Goal: Communication & Community: Participate in discussion

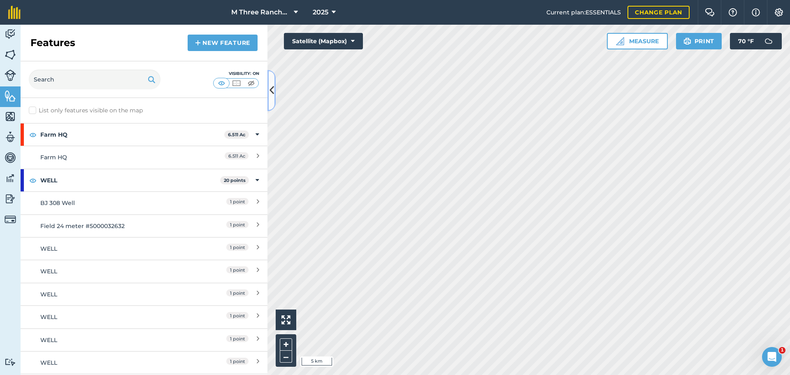
click at [270, 91] on icon at bounding box center [271, 90] width 5 height 14
click at [274, 93] on button at bounding box center [271, 90] width 8 height 41
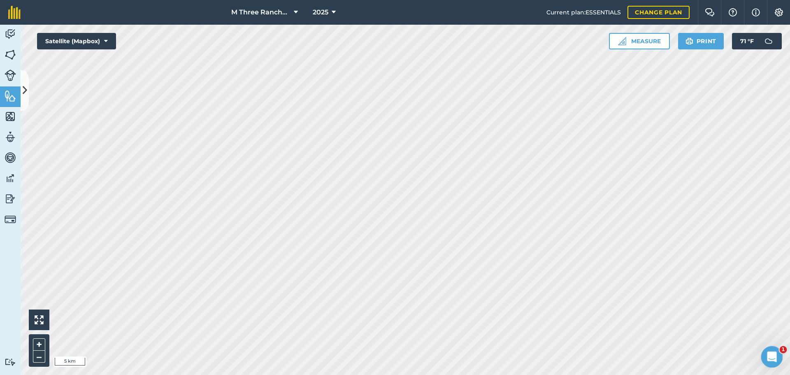
click at [769, 356] on icon "Open Intercom Messenger" at bounding box center [770, 355] width 6 height 7
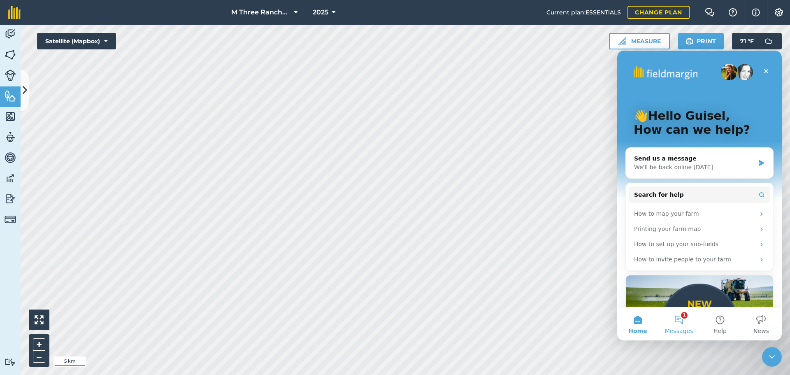
click at [677, 315] on button "1 Messages" at bounding box center [678, 323] width 41 height 33
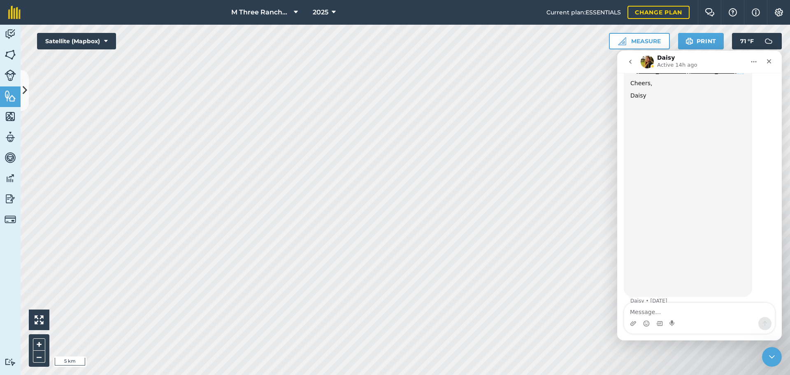
scroll to position [119, 0]
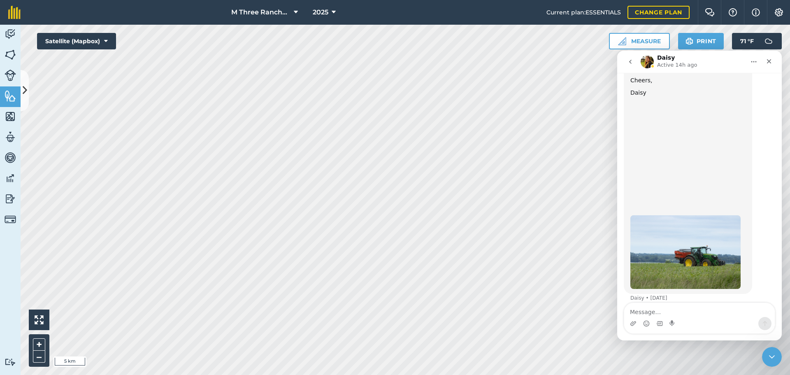
click at [633, 63] on icon "go back" at bounding box center [630, 61] width 7 height 7
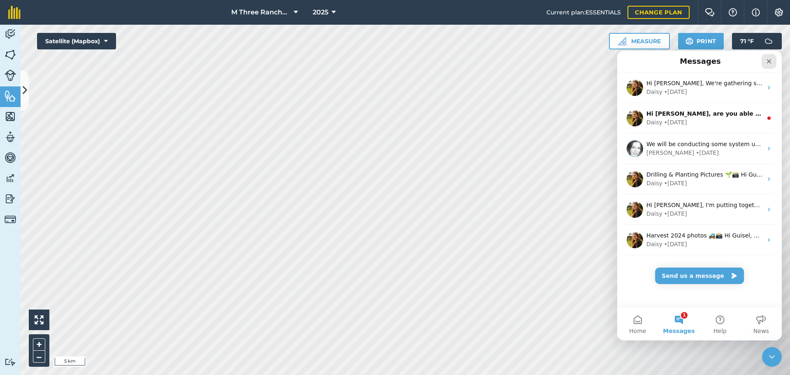
click at [767, 60] on icon "Close" at bounding box center [769, 61] width 5 height 5
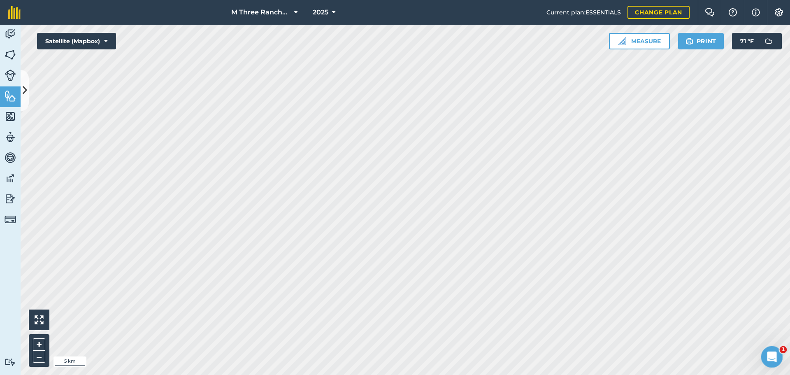
click at [767, 359] on icon "Open Intercom Messenger" at bounding box center [771, 356] width 14 height 14
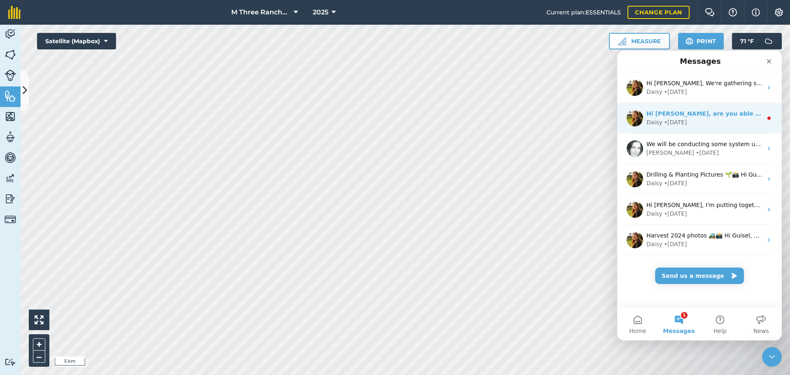
click at [704, 123] on div "Daisy • 29w ago" at bounding box center [704, 122] width 116 height 9
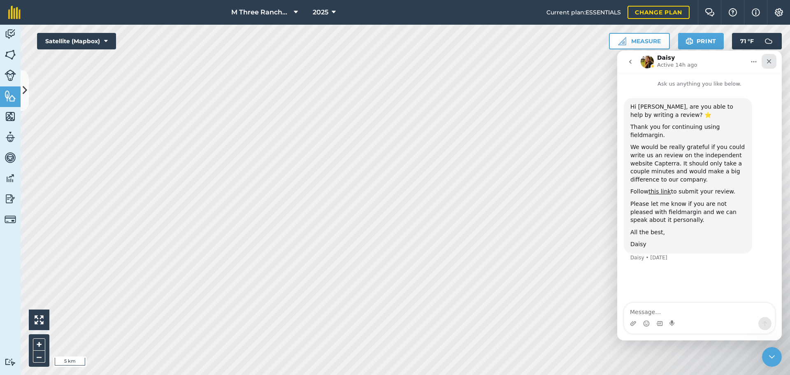
click at [767, 63] on icon "Close" at bounding box center [768, 61] width 7 height 7
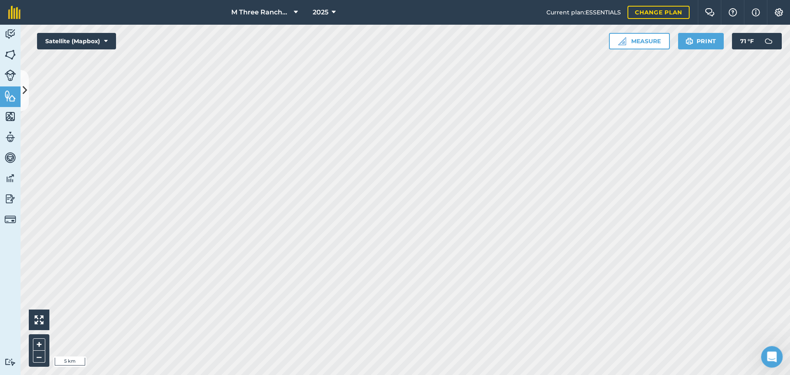
click at [771, 356] on icon "Open Intercom Messenger" at bounding box center [771, 356] width 14 height 14
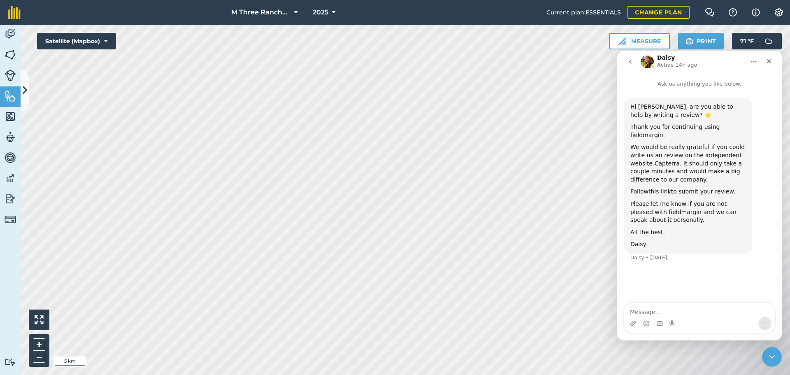
click at [628, 61] on icon "go back" at bounding box center [630, 61] width 7 height 7
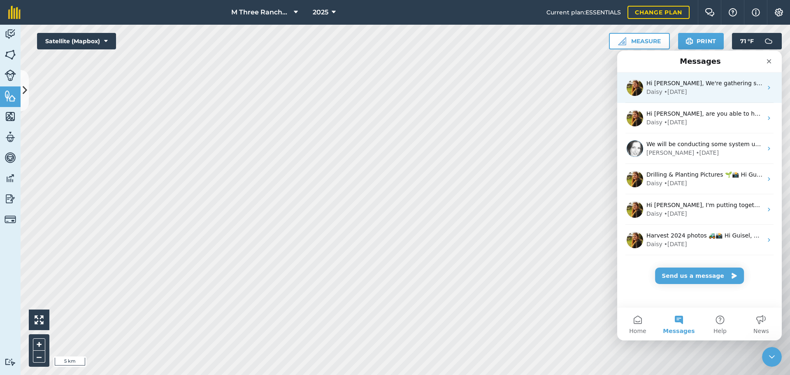
click at [714, 92] on div "Daisy • 28w ago" at bounding box center [704, 92] width 116 height 9
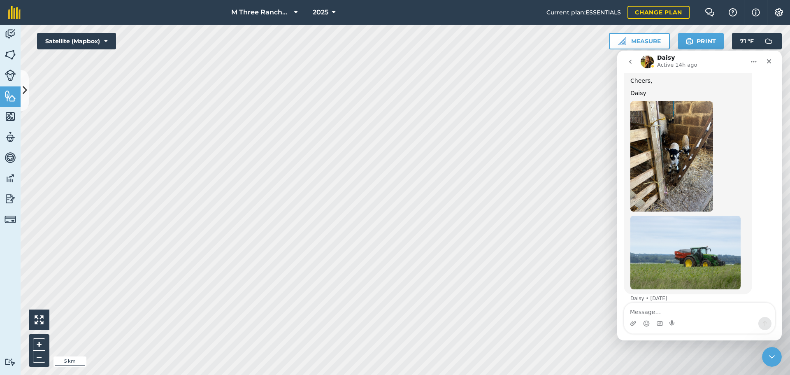
scroll to position [119, 0]
click at [768, 61] on icon "Close" at bounding box center [769, 61] width 5 height 5
